Goal: Task Accomplishment & Management: Manage account settings

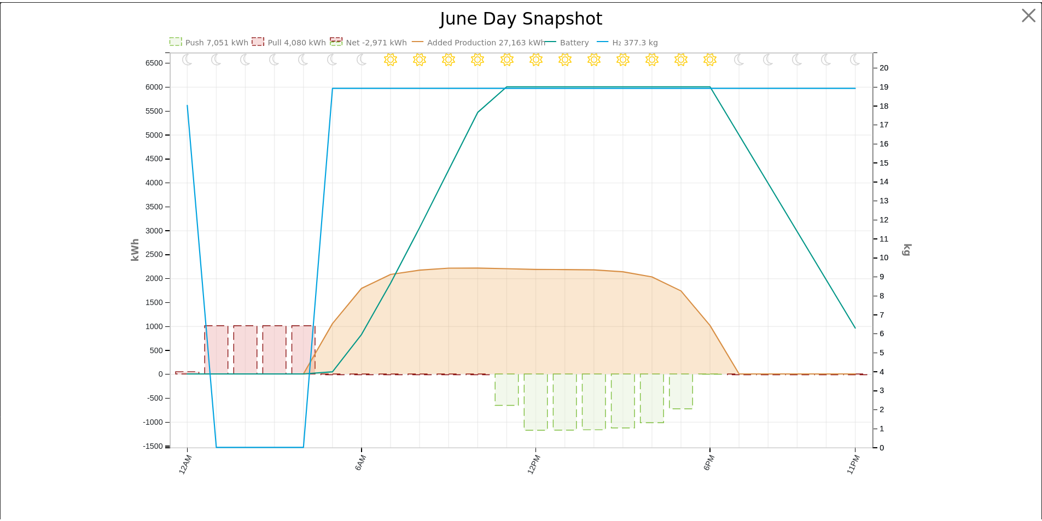
scroll to position [722, 0]
click at [1029, 14] on button "button" at bounding box center [1037, 13] width 21 height 21
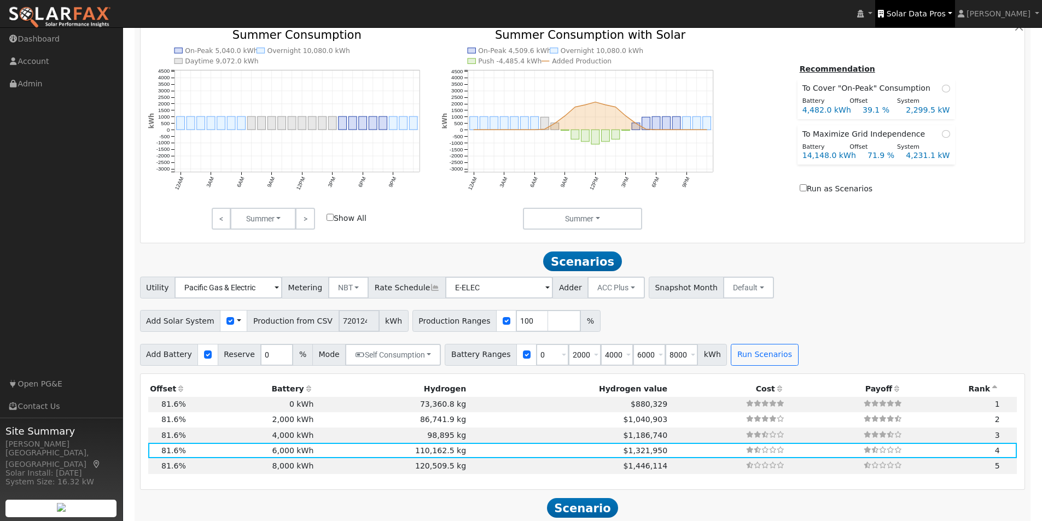
click at [941, 14] on span "Solar Data Pros" at bounding box center [916, 13] width 59 height 9
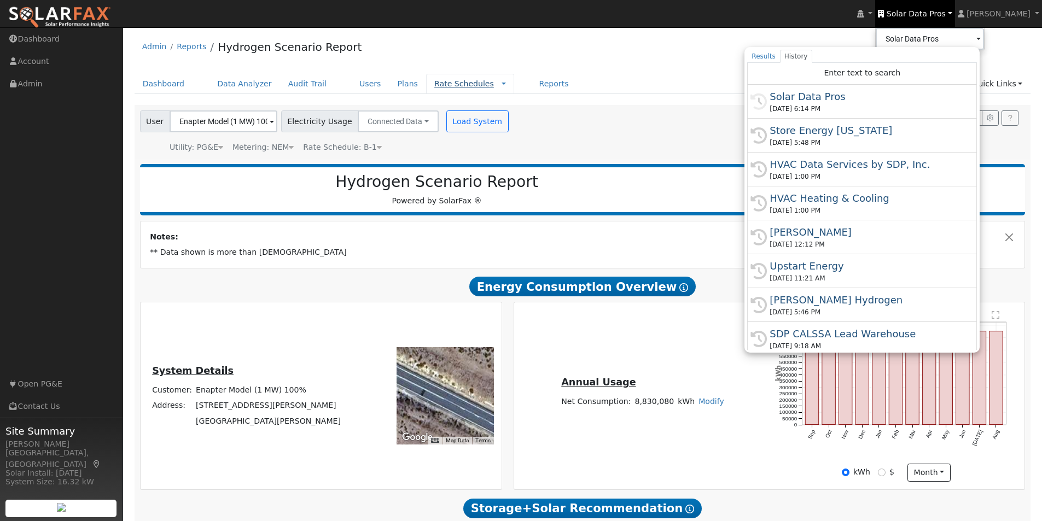
click at [442, 85] on link "Rate Schedules" at bounding box center [464, 83] width 60 height 9
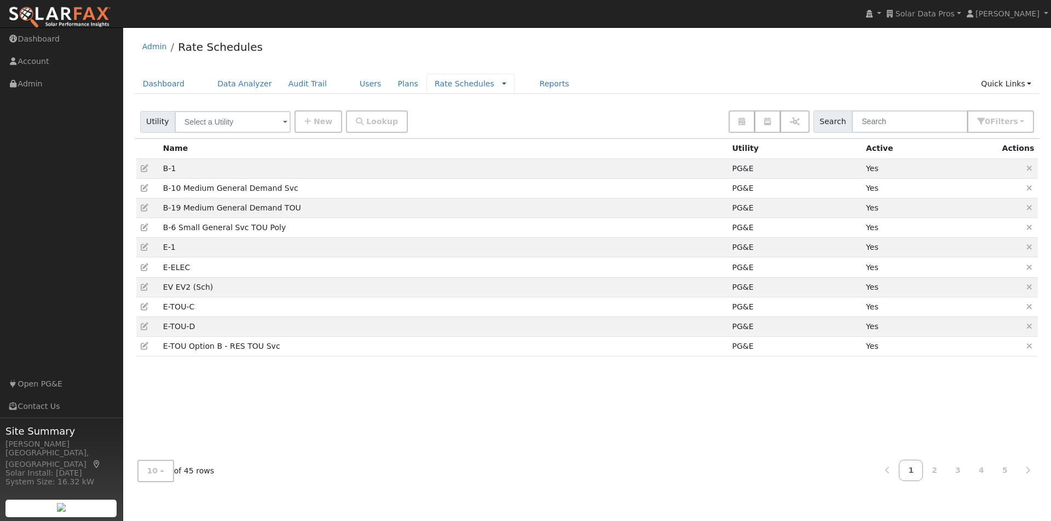
click at [502, 83] on link at bounding box center [504, 83] width 4 height 11
click at [439, 121] on link "Companies" at bounding box center [477, 118] width 76 height 15
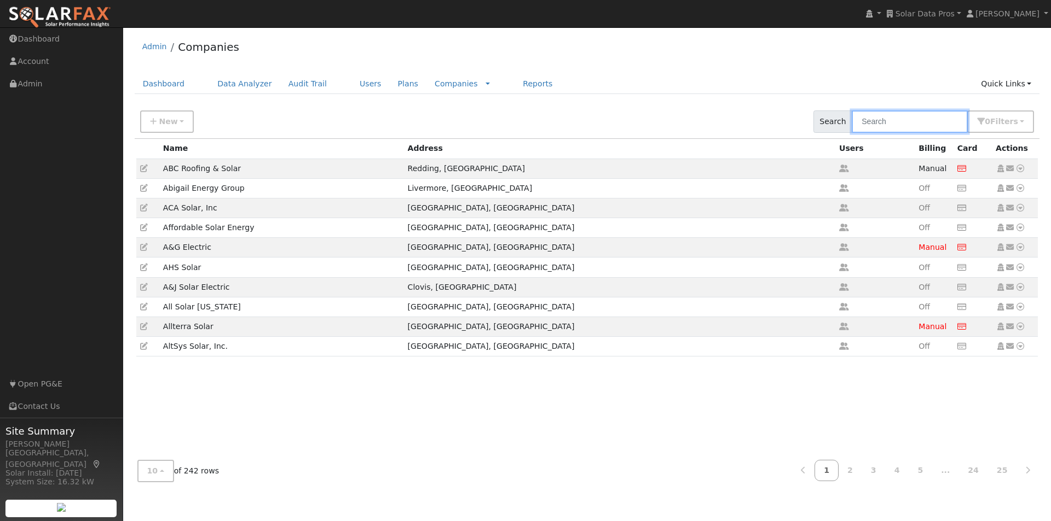
click at [896, 119] on input "text" at bounding box center [909, 122] width 116 height 22
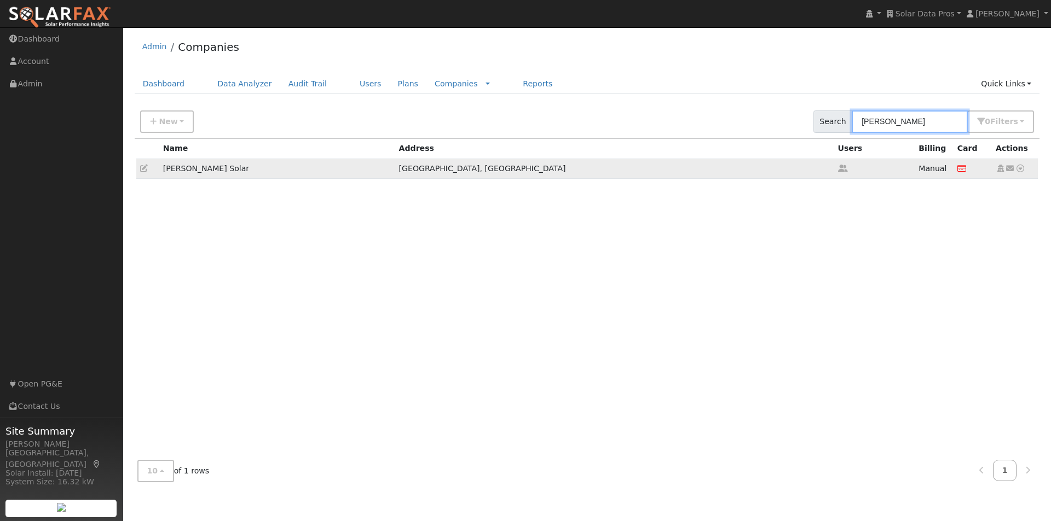
type input "[PERSON_NAME]"
click at [1019, 171] on icon at bounding box center [1020, 169] width 10 height 8
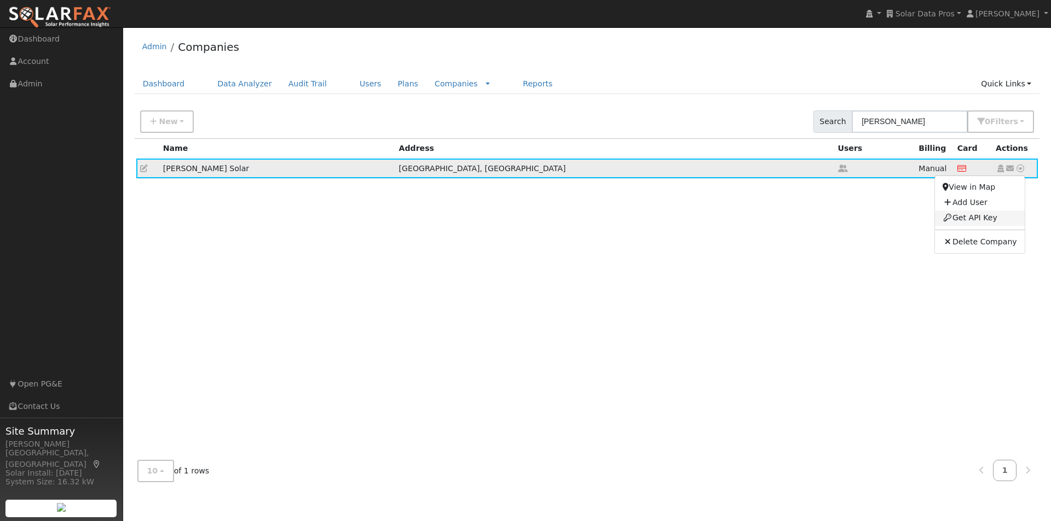
drag, startPoint x: 971, startPoint y: 217, endPoint x: 567, endPoint y: 84, distance: 425.2
click at [969, 217] on link "Get API Key" at bounding box center [979, 218] width 89 height 15
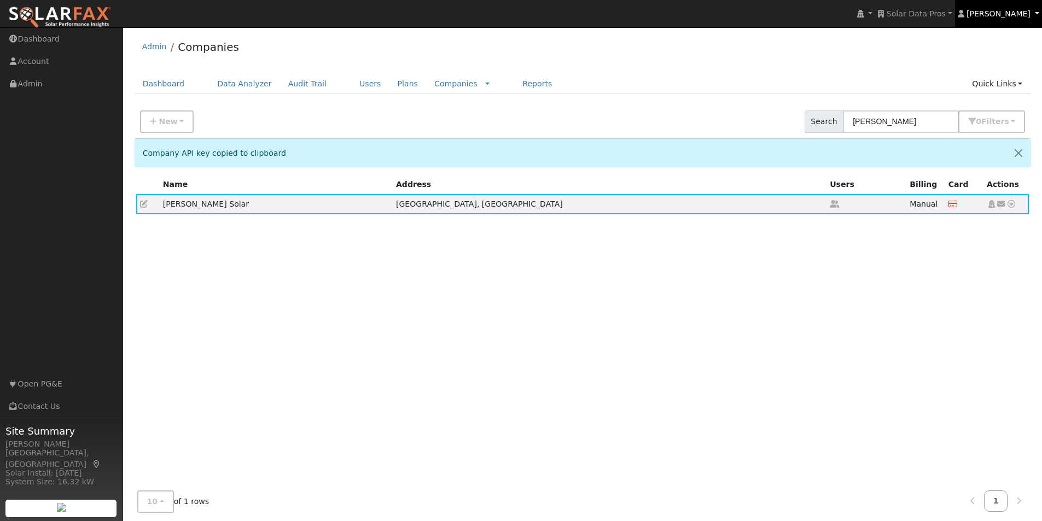
click at [1023, 16] on span "Leroy Coffman" at bounding box center [999, 13] width 64 height 9
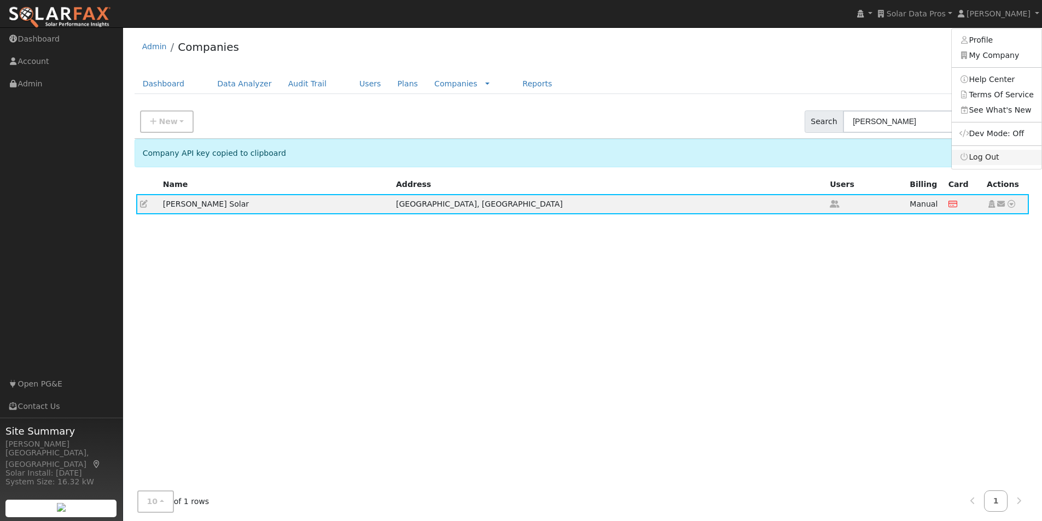
click at [984, 155] on link "Log Out" at bounding box center [997, 157] width 90 height 15
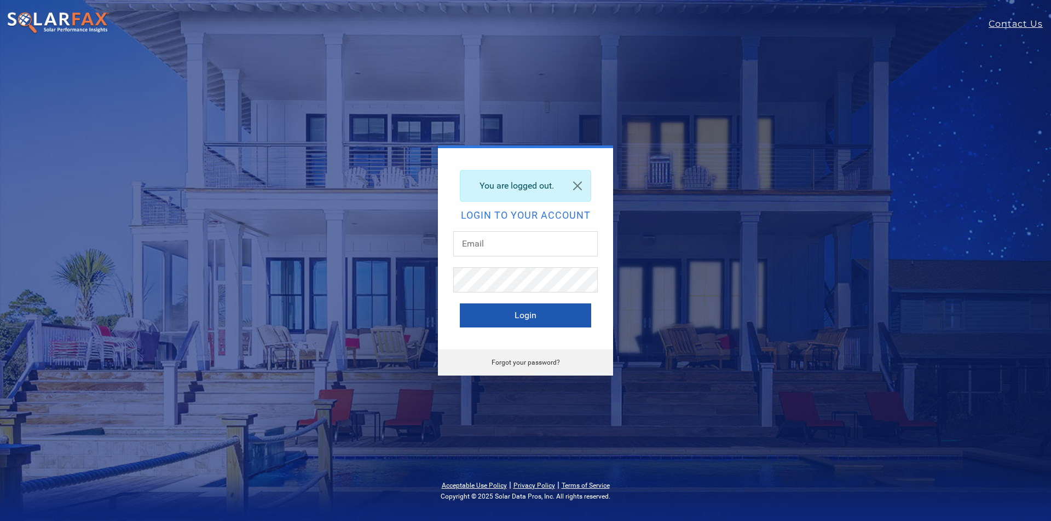
type input "[PERSON_NAME][EMAIL_ADDRESS][DOMAIN_NAME]"
click at [482, 318] on button "Login" at bounding box center [525, 316] width 131 height 24
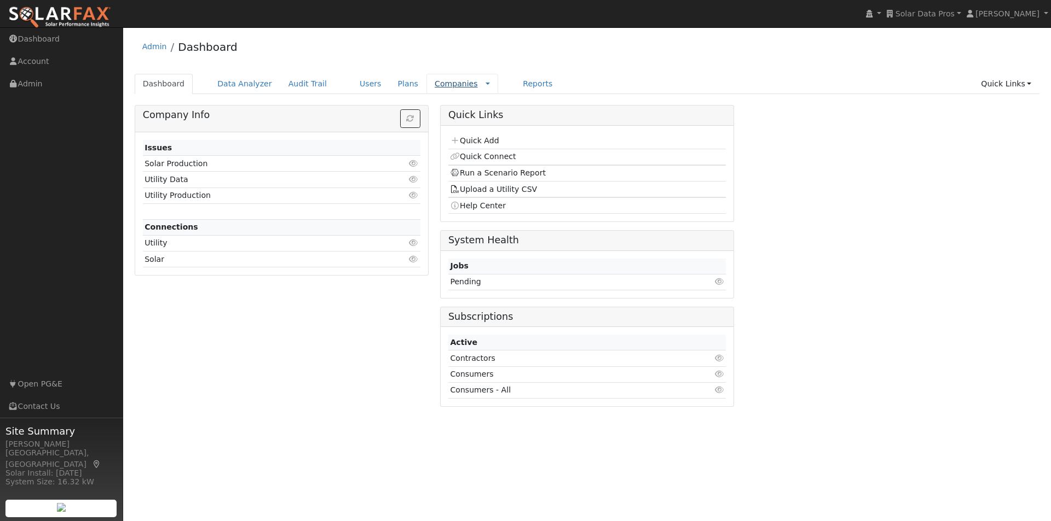
click at [434, 84] on link "Companies" at bounding box center [455, 83] width 43 height 9
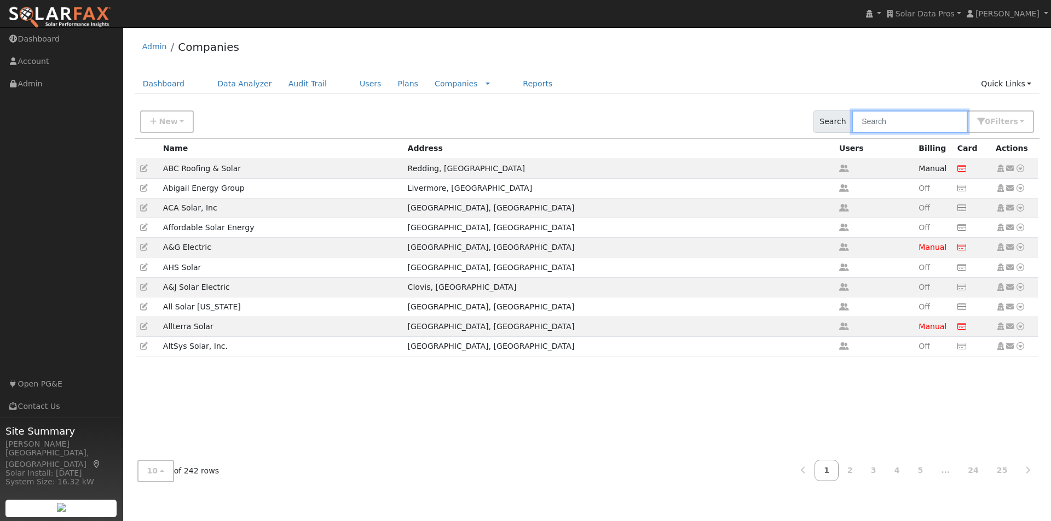
drag, startPoint x: 924, startPoint y: 121, endPoint x: 896, endPoint y: 105, distance: 31.6
click at [923, 120] on input "text" at bounding box center [909, 122] width 116 height 22
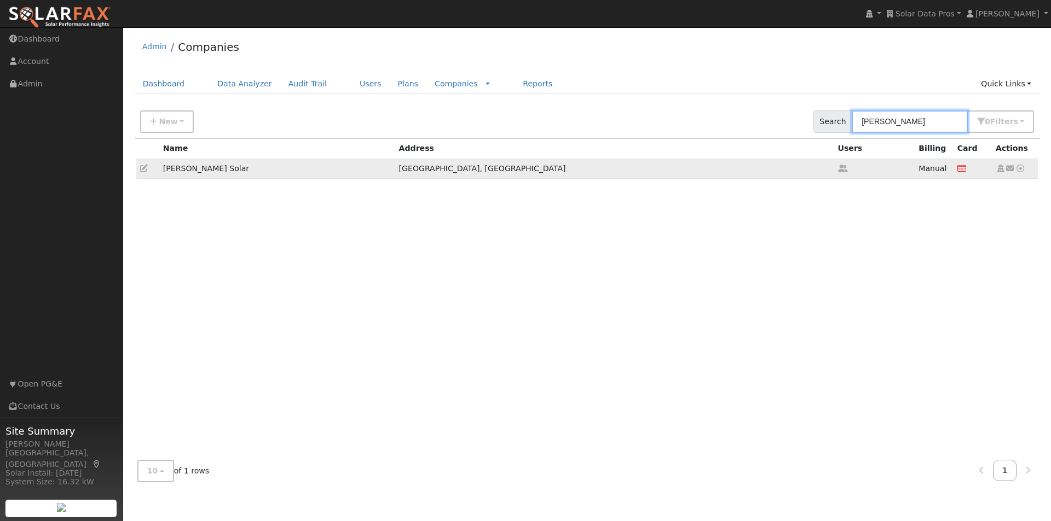
type input "harmon"
click at [142, 168] on icon at bounding box center [144, 169] width 8 height 8
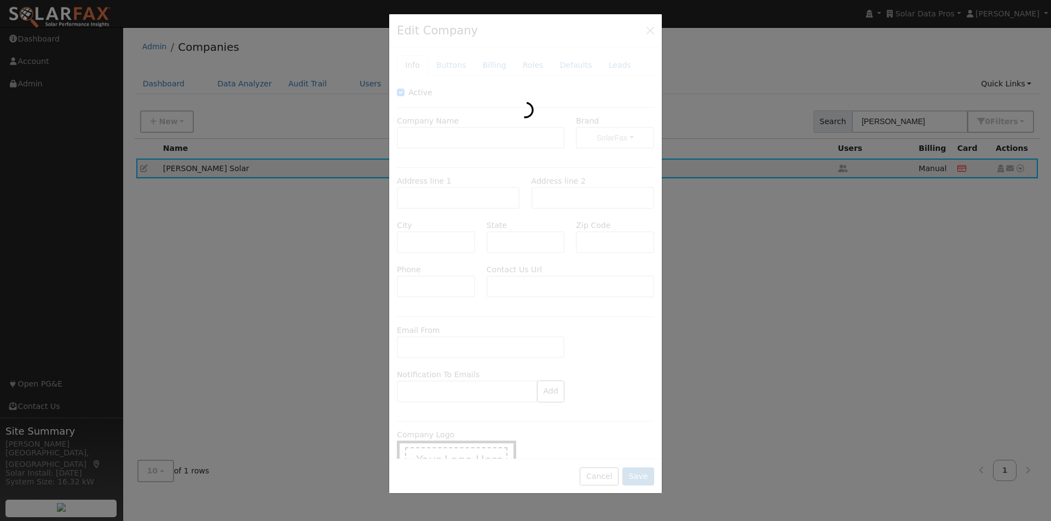
type input "Harmon Solar"
type input "945 West Deer Valley Road"
type input "Suite #100"
type input "Phoenix"
type input "AZ"
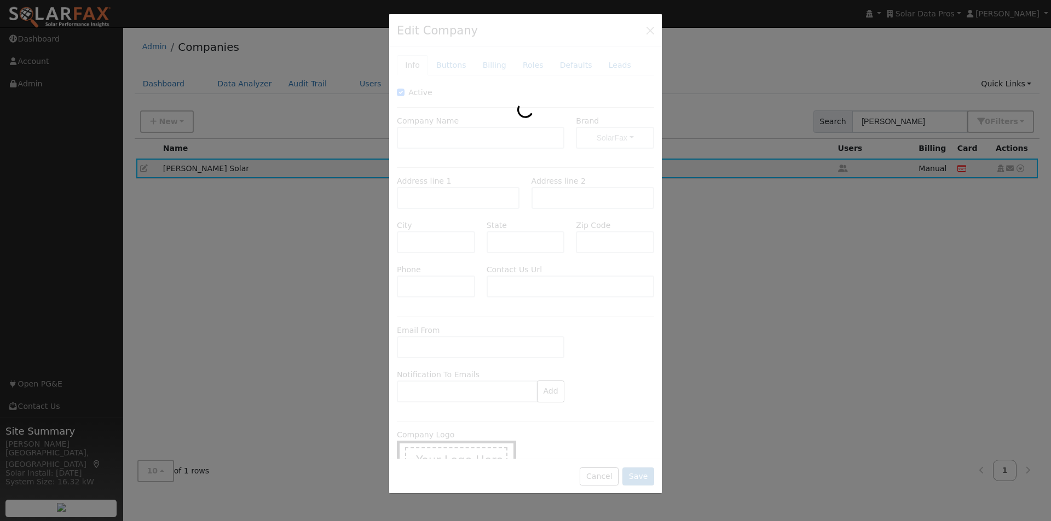
type input "85027"
type input "623-879-0010"
type input "https://harmonsolar.com/contact/"
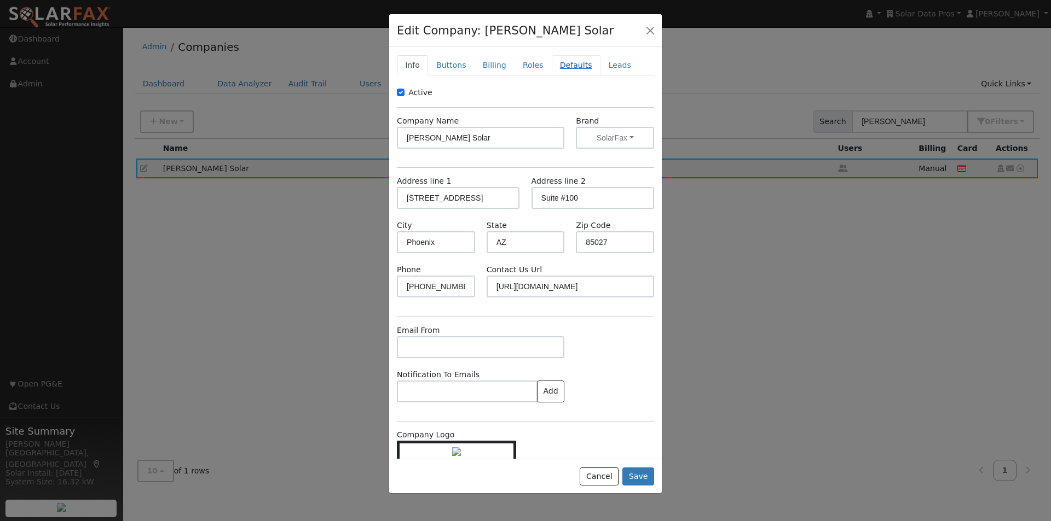
click at [563, 65] on link "Defaults" at bounding box center [576, 65] width 49 height 20
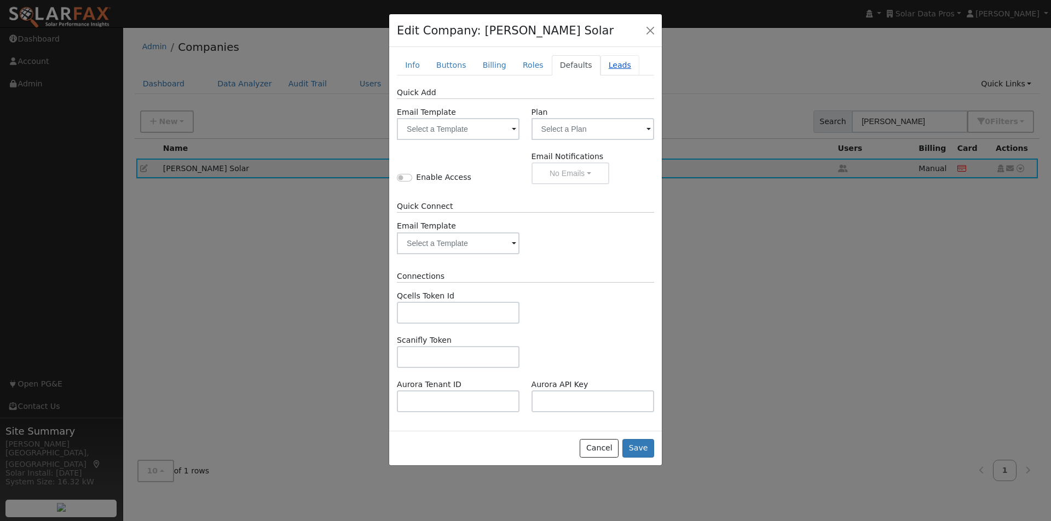
click at [607, 65] on link "Leads" at bounding box center [619, 65] width 39 height 20
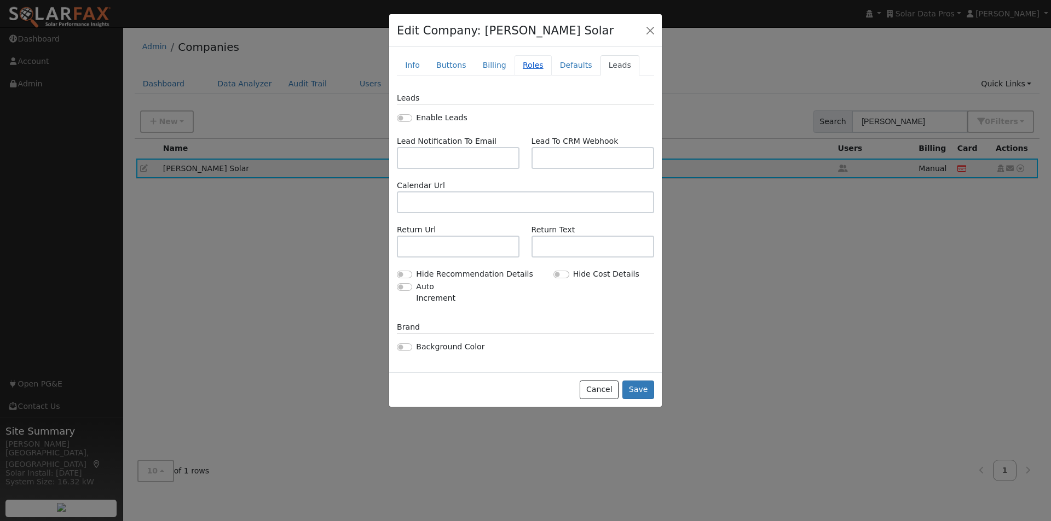
click at [520, 65] on link "Roles" at bounding box center [532, 65] width 37 height 20
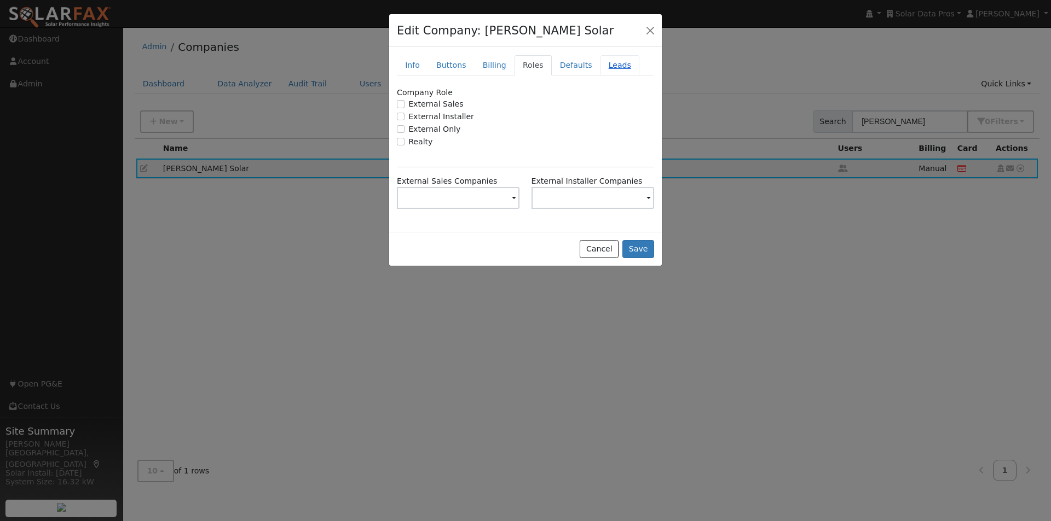
click at [602, 63] on link "Leads" at bounding box center [619, 65] width 39 height 20
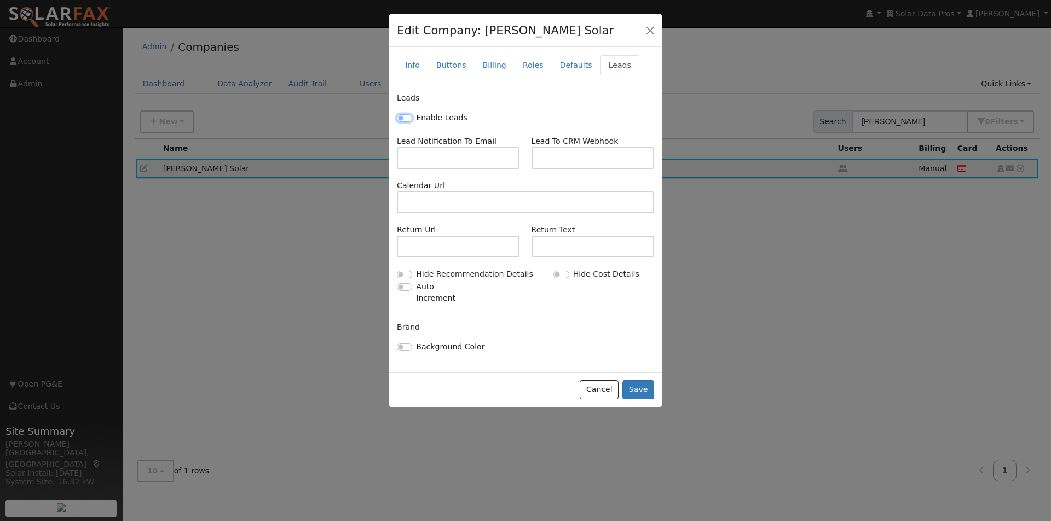
click at [405, 118] on input "Enable Leads" at bounding box center [404, 118] width 15 height 8
checkbox input "true"
click at [646, 381] on button "Save" at bounding box center [638, 390] width 32 height 19
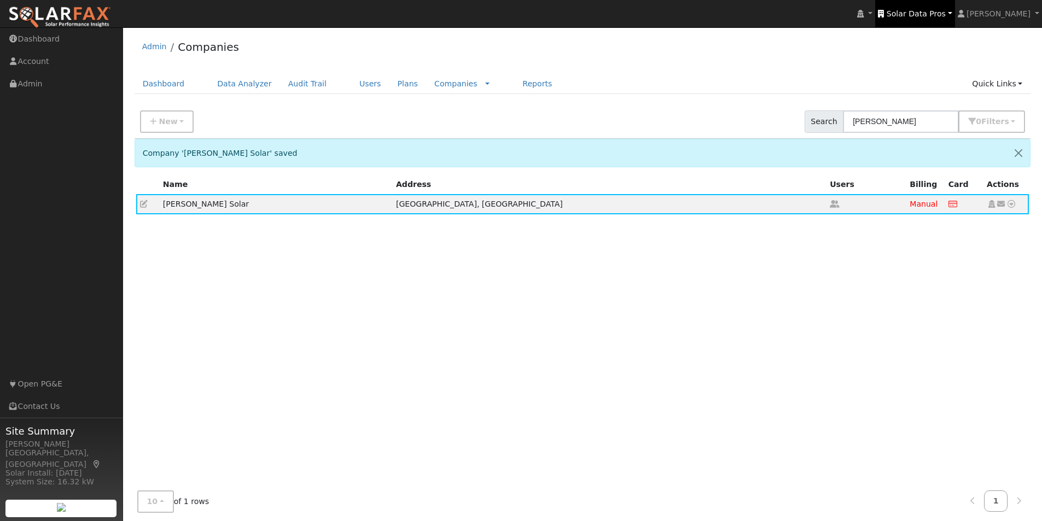
click at [934, 11] on span "Solar Data Pros" at bounding box center [916, 13] width 59 height 9
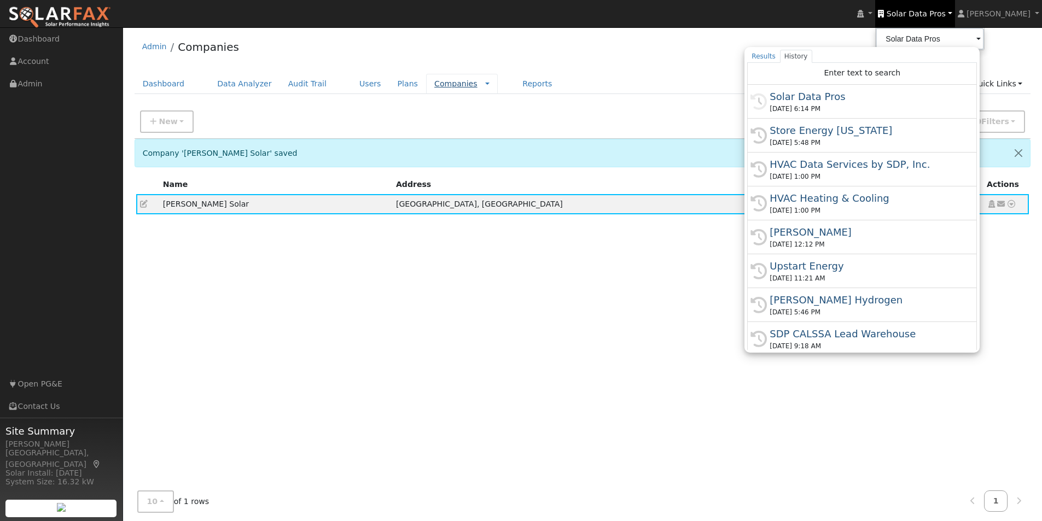
click at [434, 85] on link "Companies" at bounding box center [455, 83] width 43 height 9
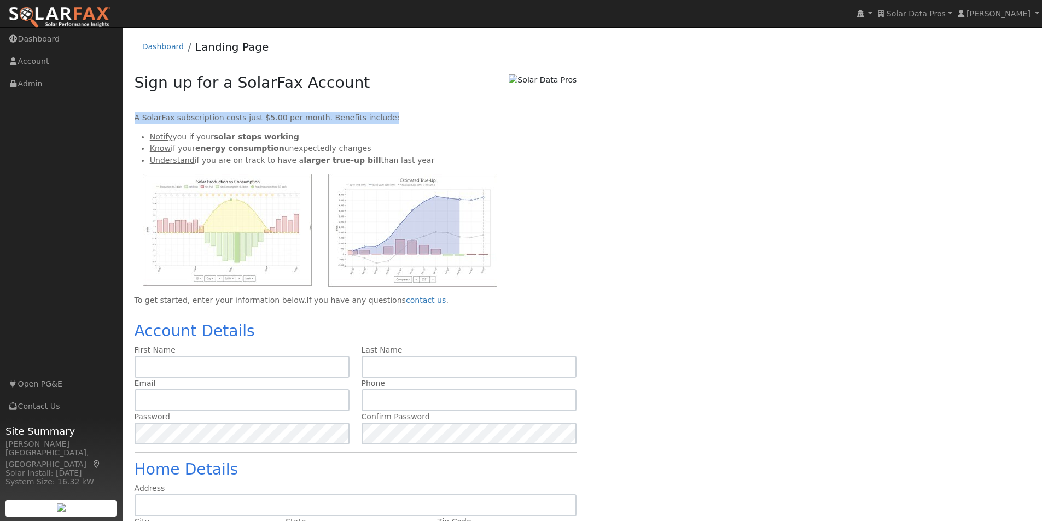
drag, startPoint x: 384, startPoint y: 119, endPoint x: 133, endPoint y: 117, distance: 250.6
click at [133, 117] on div "Sign up for a SolarFax Account A SolarFax subscription costs just $5.00 per mon…" at bounding box center [356, 356] width 454 height 564
click at [642, 211] on div "Sign up for a SolarFax Account A SolarFax subscription costs just $5.00 per mon…" at bounding box center [583, 356] width 908 height 564
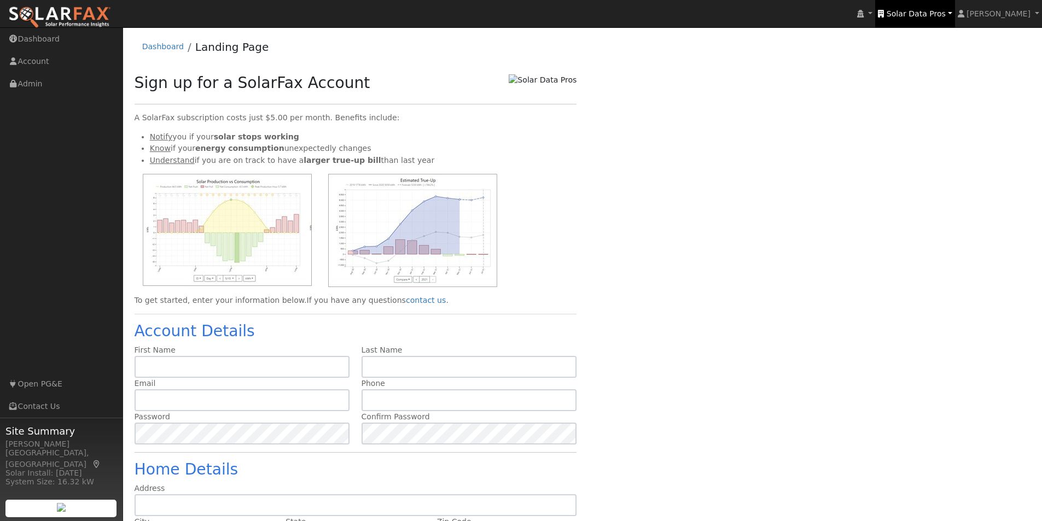
click at [928, 15] on span "Solar Data Pros" at bounding box center [916, 13] width 59 height 9
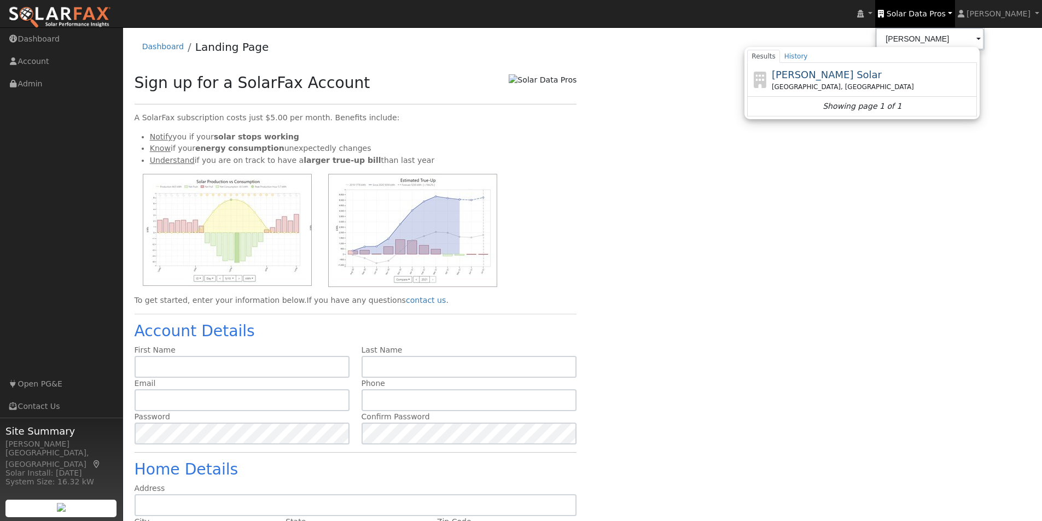
click at [838, 73] on span "[PERSON_NAME] Solar" at bounding box center [827, 74] width 110 height 11
type input "[PERSON_NAME] Solar"
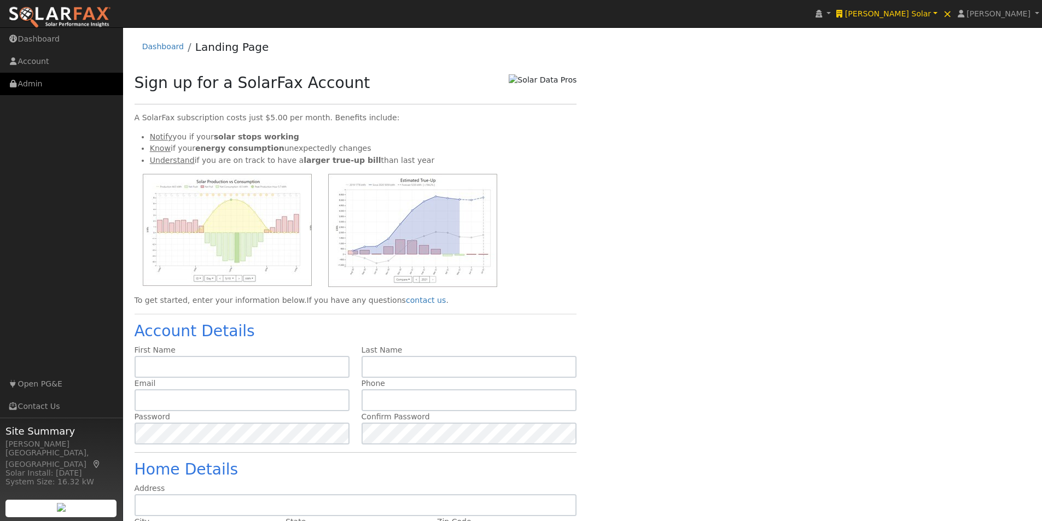
click at [36, 84] on link "Admin" at bounding box center [61, 84] width 123 height 22
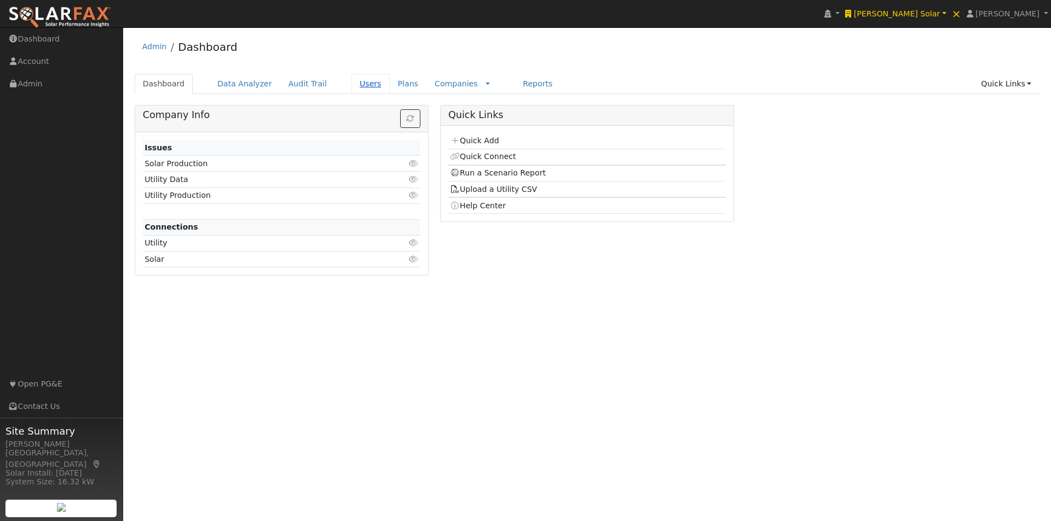
click at [351, 79] on link "Users" at bounding box center [370, 84] width 38 height 20
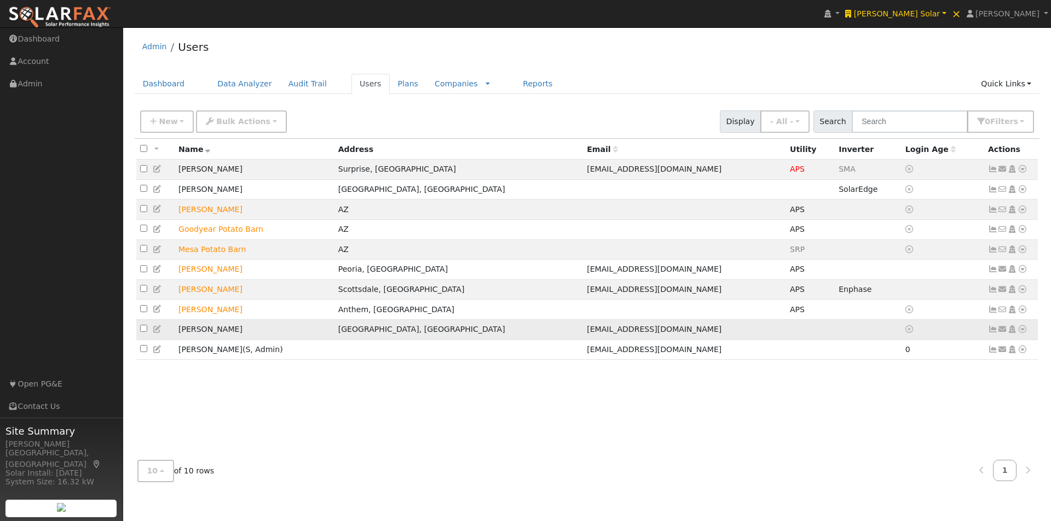
click at [1001, 333] on icon at bounding box center [1003, 330] width 10 height 8
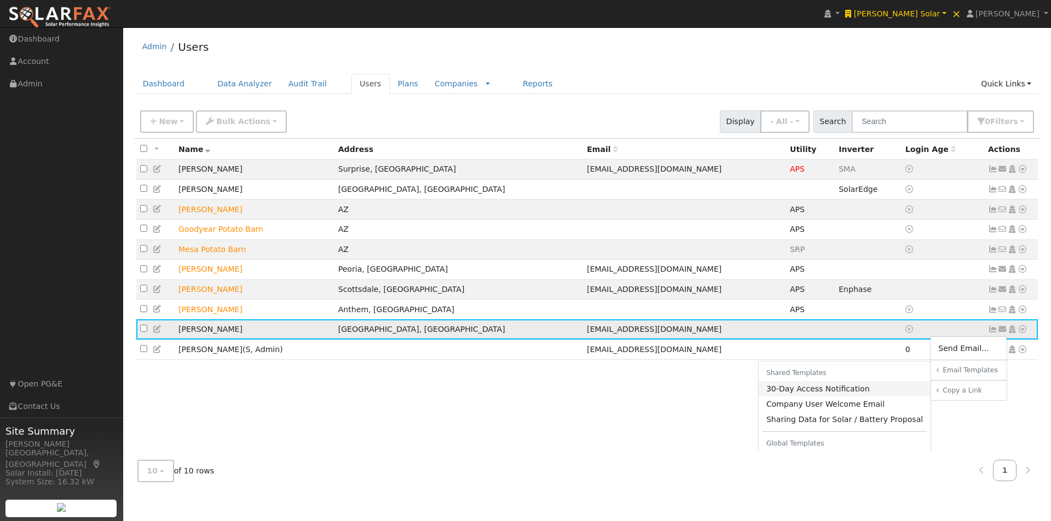
click at [814, 395] on link "30-Day Access Notification" at bounding box center [844, 388] width 172 height 15
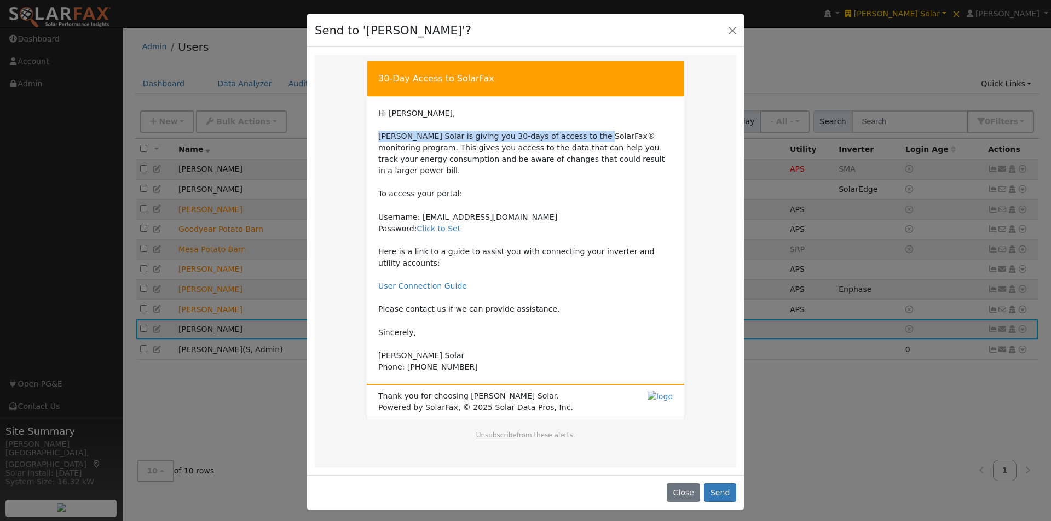
drag, startPoint x: 379, startPoint y: 135, endPoint x: 581, endPoint y: 136, distance: 201.9
click at [581, 136] on td "Hi [PERSON_NAME], [PERSON_NAME] Solar is giving you 30-days of access to the So…" at bounding box center [525, 241] width 294 height 266
click at [486, 158] on td "Hi [PERSON_NAME], [PERSON_NAME] Solar is giving you 30-days of access to the So…" at bounding box center [525, 241] width 294 height 266
drag, startPoint x: 454, startPoint y: 137, endPoint x: 531, endPoint y: 137, distance: 77.2
click at [531, 137] on td "Hi [PERSON_NAME], [PERSON_NAME] Solar is giving you 30-days of access to the So…" at bounding box center [525, 241] width 294 height 266
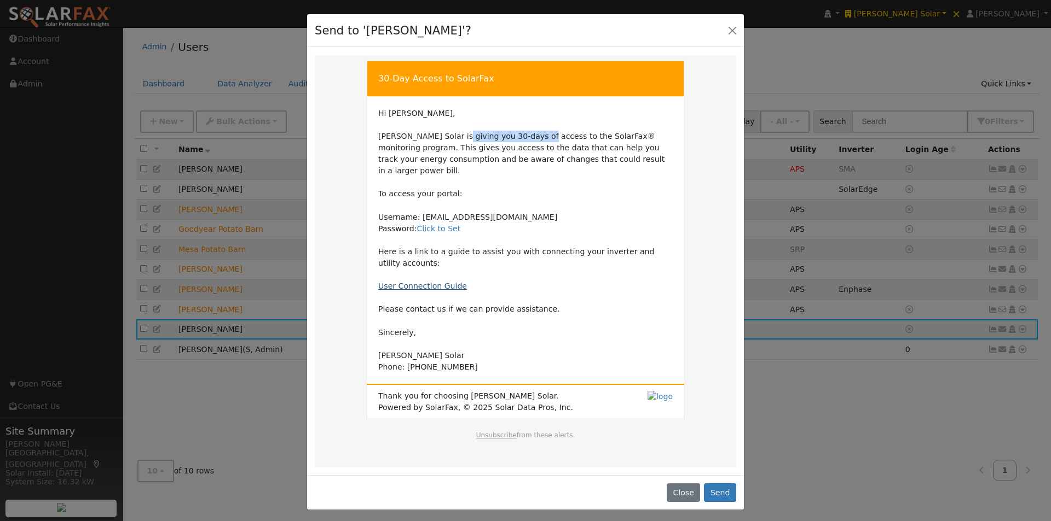
click at [409, 282] on link "User Connection Guide" at bounding box center [422, 286] width 89 height 9
click at [567, 198] on td "Hi [PERSON_NAME], [PERSON_NAME] Solar is giving you 30-days of access to the So…" at bounding box center [525, 241] width 294 height 266
click at [688, 484] on button "Close" at bounding box center [682, 493] width 33 height 19
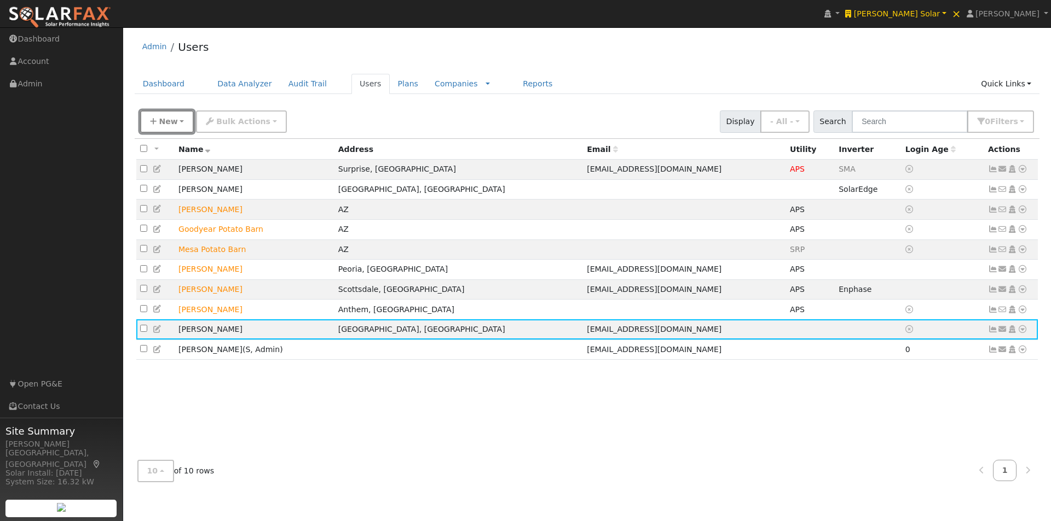
click at [165, 123] on span "New" at bounding box center [168, 121] width 19 height 9
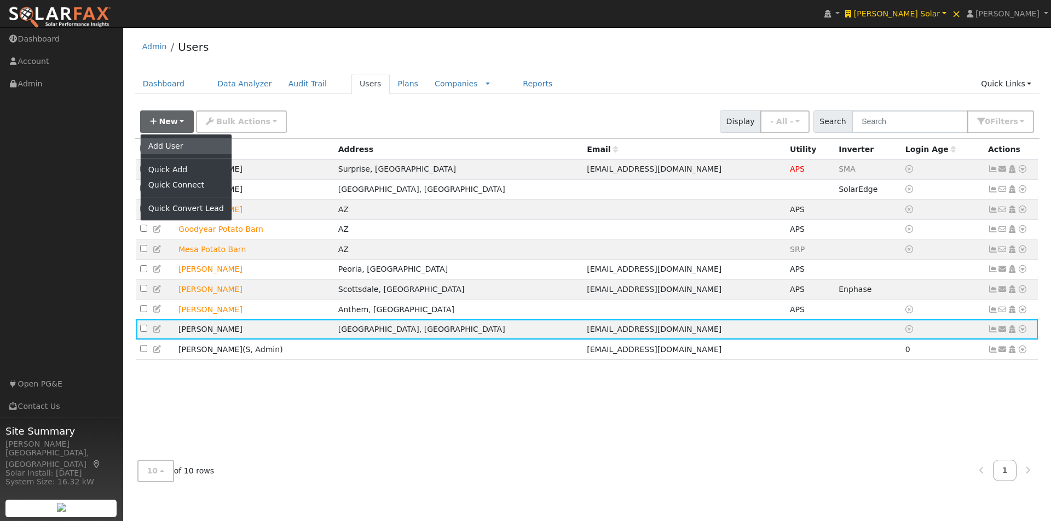
click at [156, 144] on link "Add User" at bounding box center [186, 145] width 91 height 15
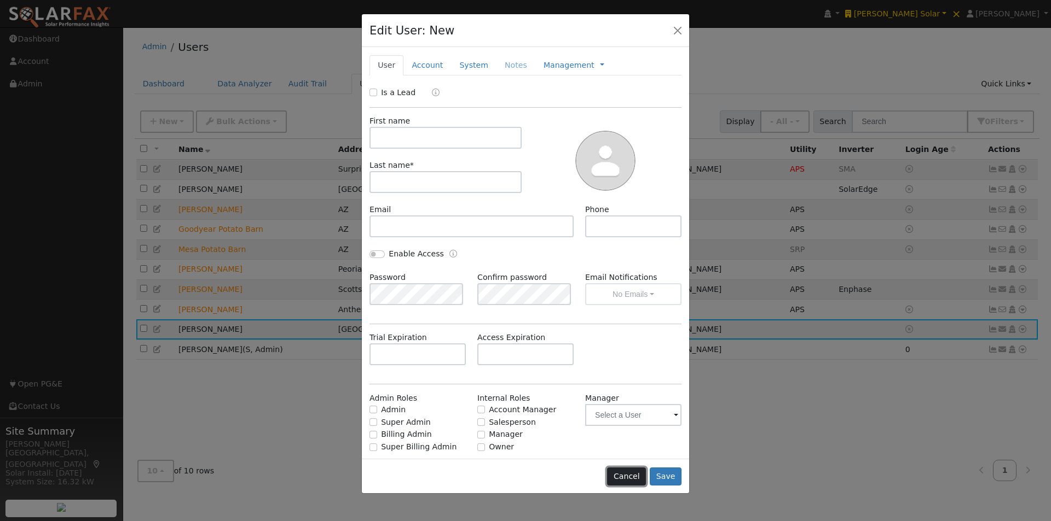
click at [633, 479] on button "Cancel" at bounding box center [626, 477] width 39 height 19
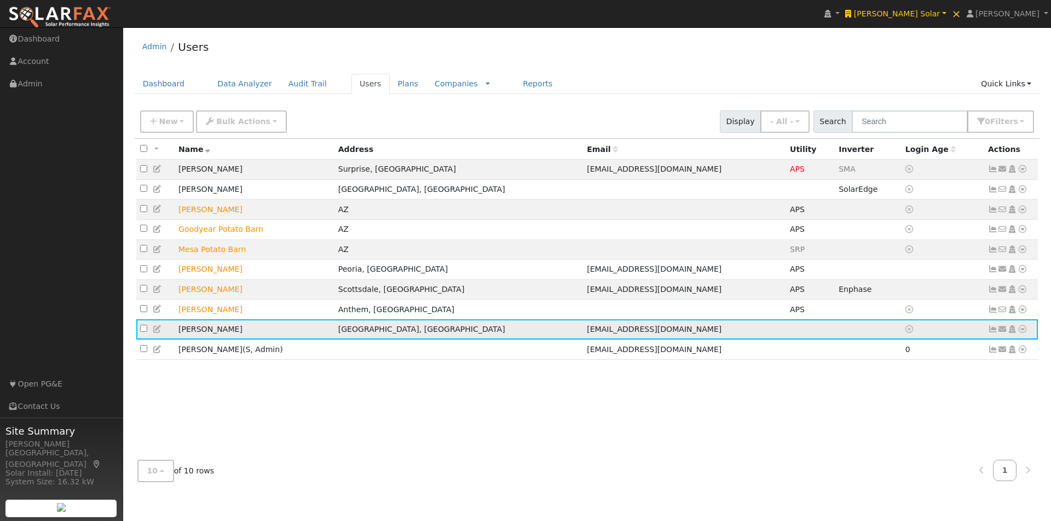
click at [1002, 333] on icon at bounding box center [1003, 330] width 10 height 8
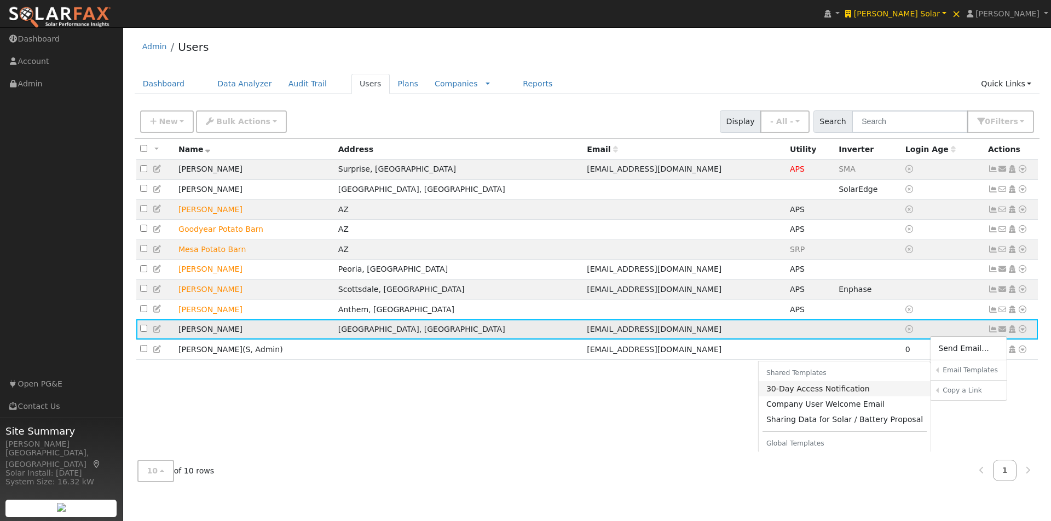
click at [805, 397] on link "30-Day Access Notification" at bounding box center [844, 388] width 172 height 15
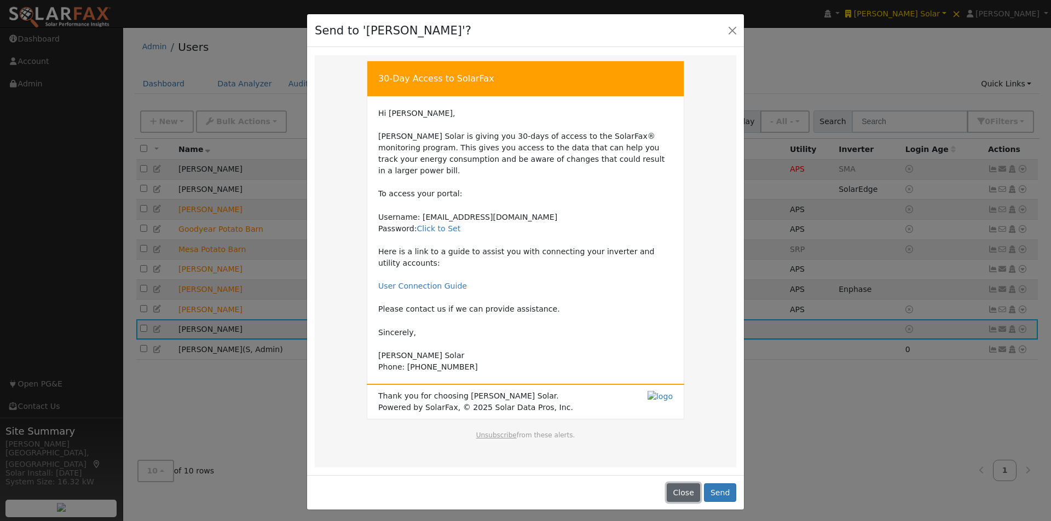
click at [686, 484] on button "Close" at bounding box center [682, 493] width 33 height 19
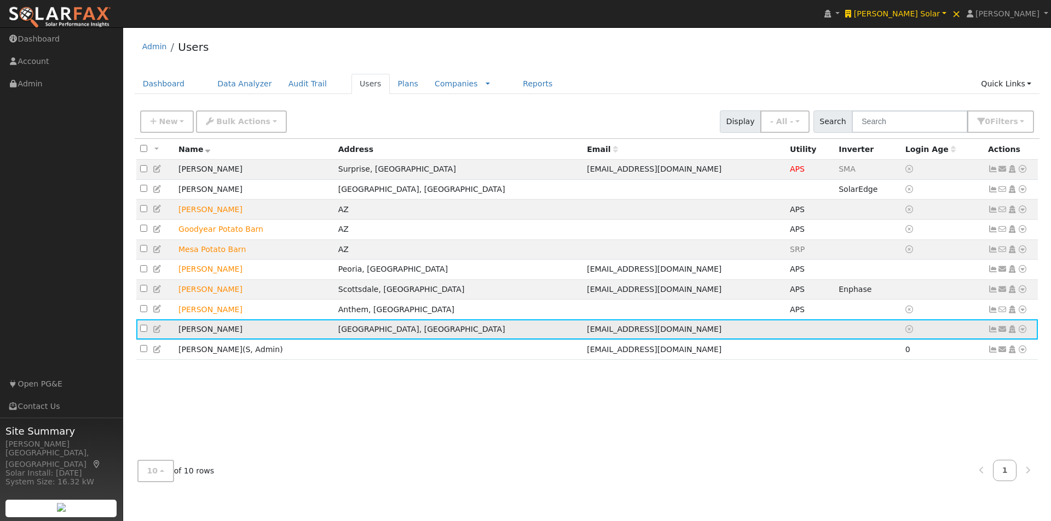
click at [1012, 333] on icon at bounding box center [1012, 330] width 10 height 8
